Goal: Use online tool/utility: Use online tool/utility

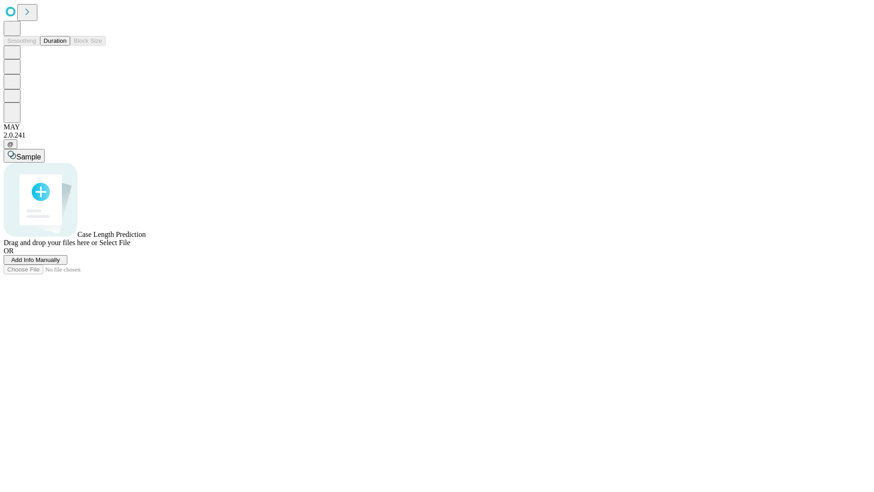
click at [66, 46] on button "Duration" at bounding box center [55, 41] width 30 height 10
click at [130, 246] on span "Select File" at bounding box center [114, 243] width 31 height 8
